Goal: Find specific page/section: Find specific page/section

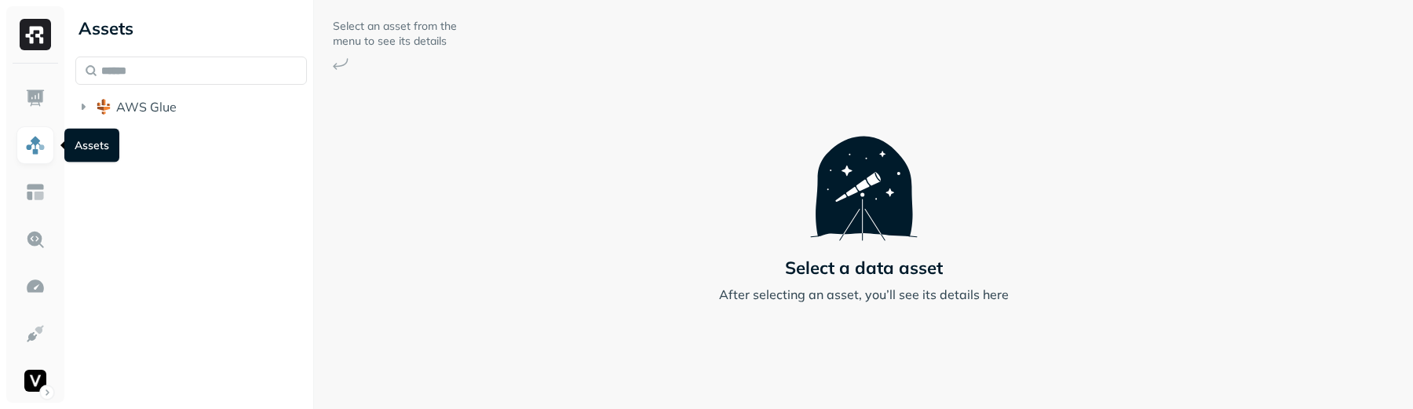
click at [43, 154] on img at bounding box center [35, 145] width 20 height 20
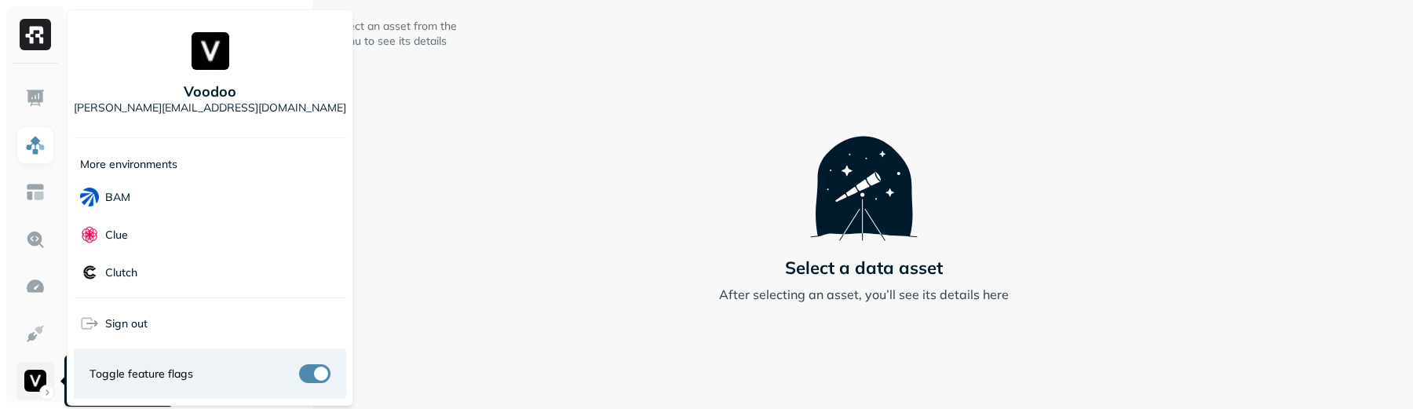
click at [33, 385] on html "Assets AWS Glue Select an asset from the menu to see its details Select a data …" at bounding box center [706, 204] width 1413 height 409
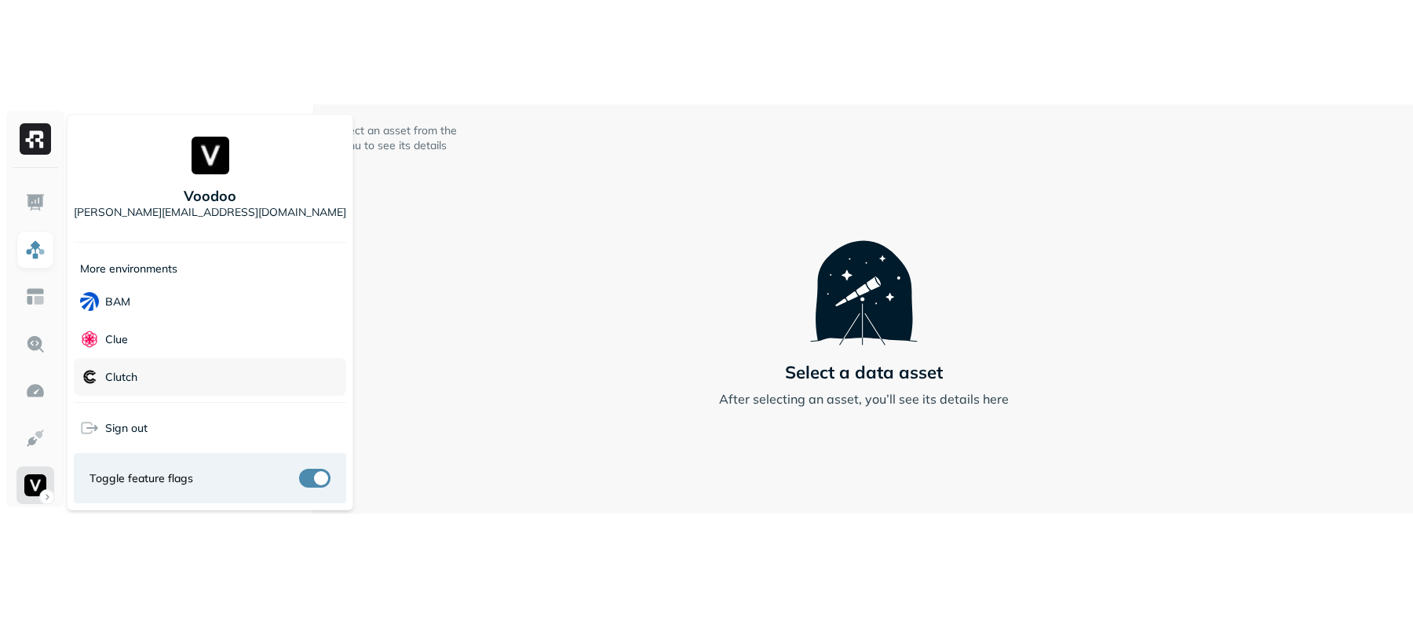
scroll to position [415, 0]
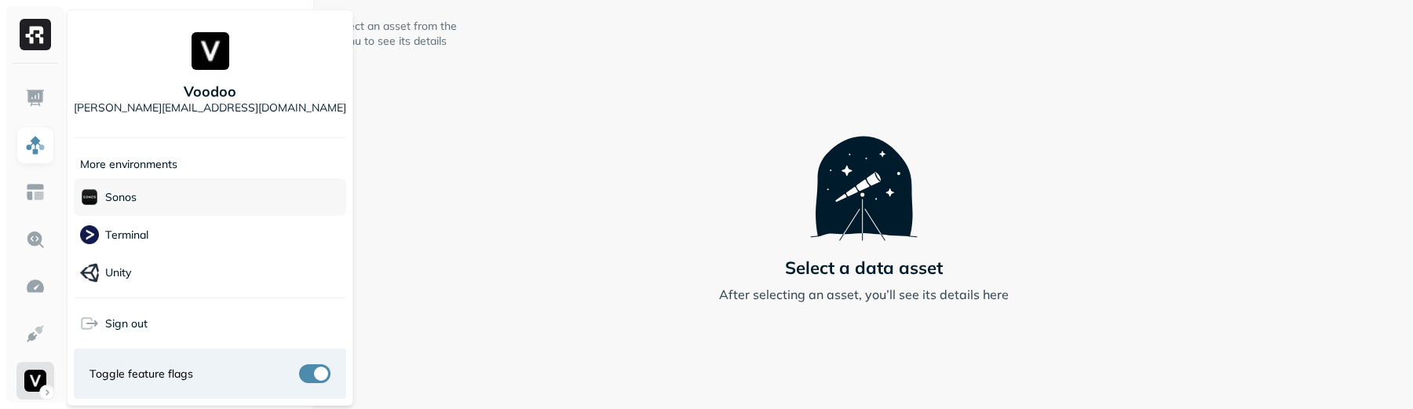
click at [205, 195] on div "Sonos" at bounding box center [210, 197] width 272 height 38
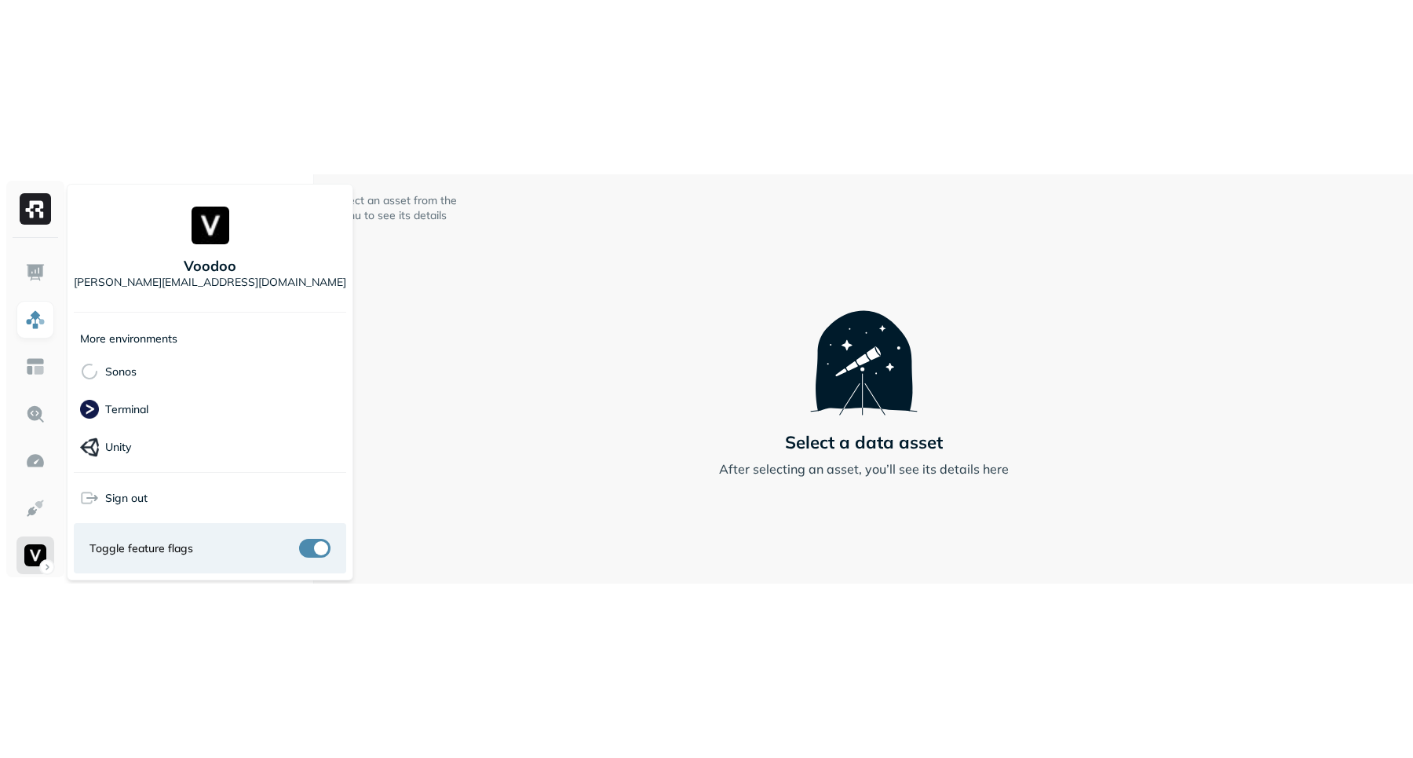
scroll to position [340, 0]
